Goal: Information Seeking & Learning: Check status

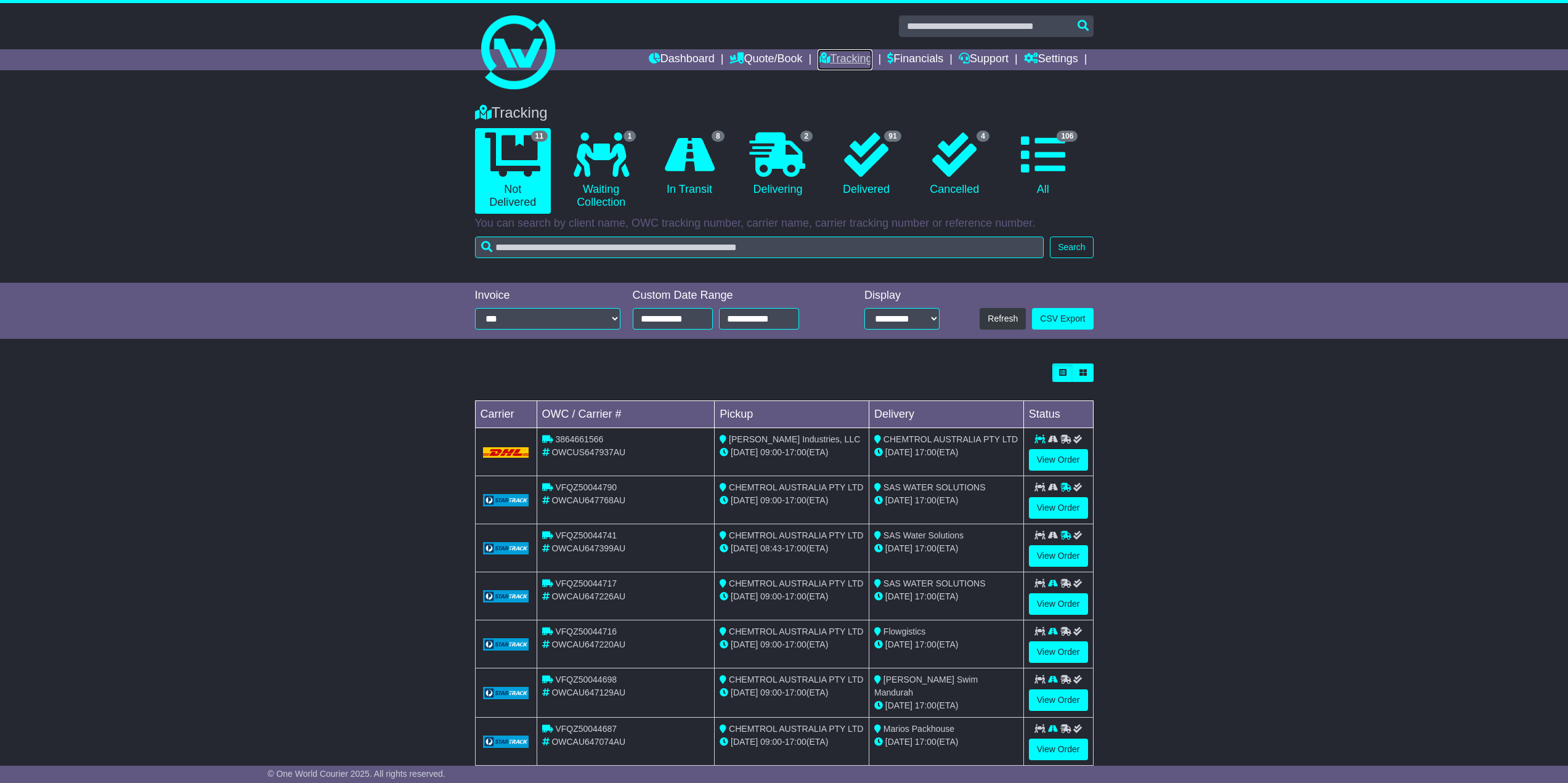
click at [852, 63] on link "Tracking" at bounding box center [845, 59] width 55 height 21
click at [1051, 458] on link "View Order" at bounding box center [1059, 459] width 59 height 21
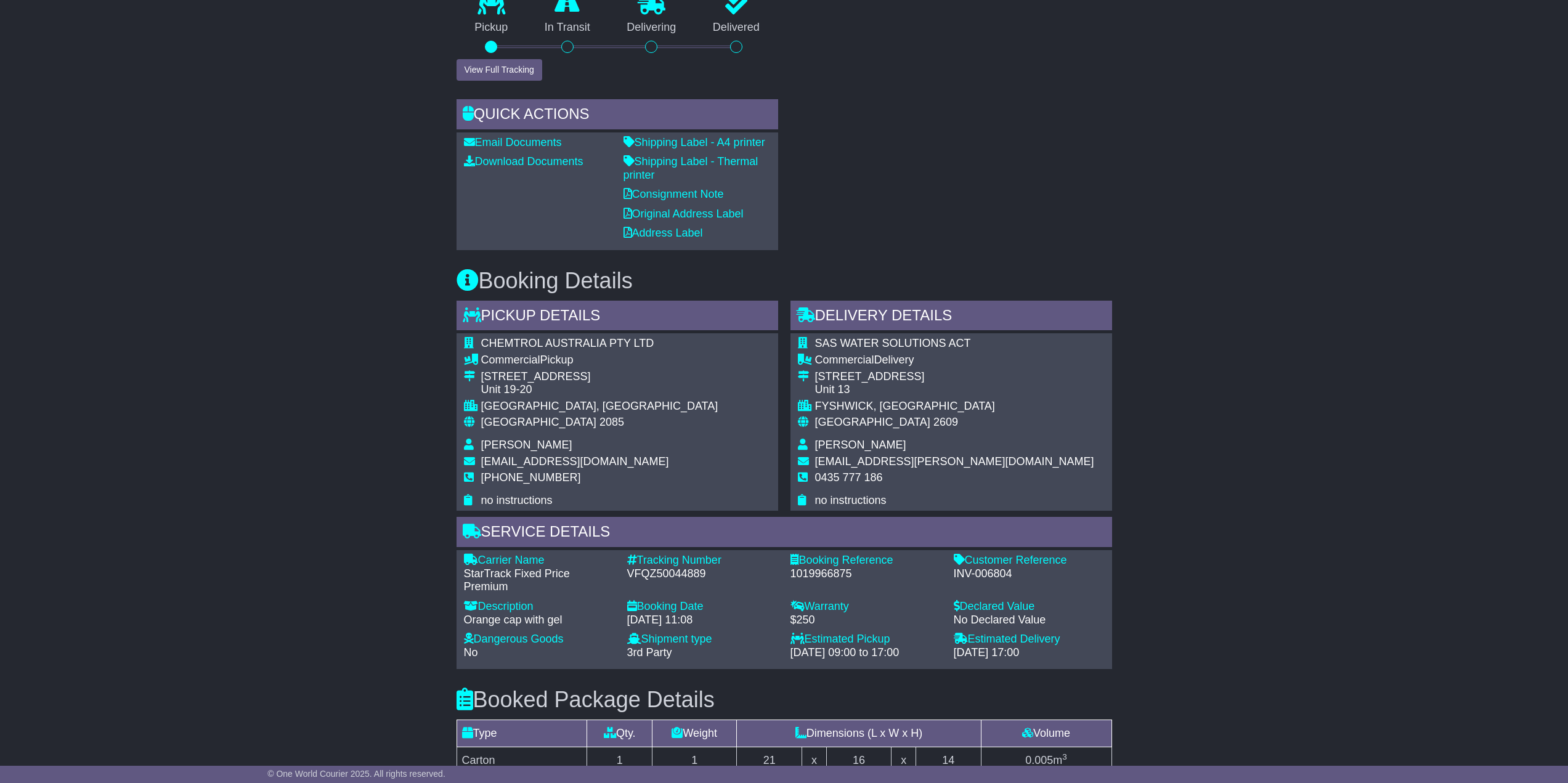
scroll to position [554, 0]
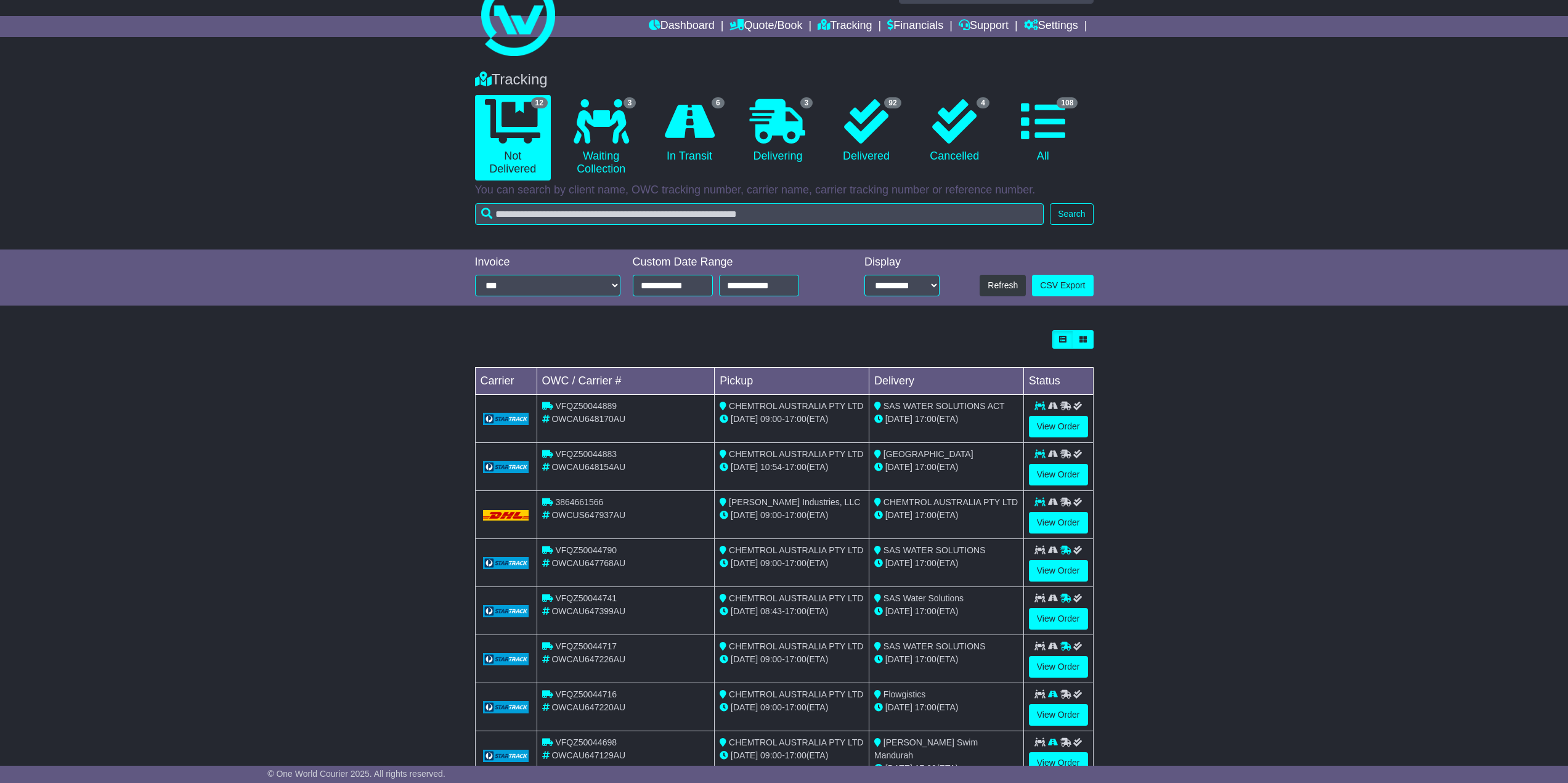
scroll to position [61, 0]
